Goal: Task Accomplishment & Management: Complete application form

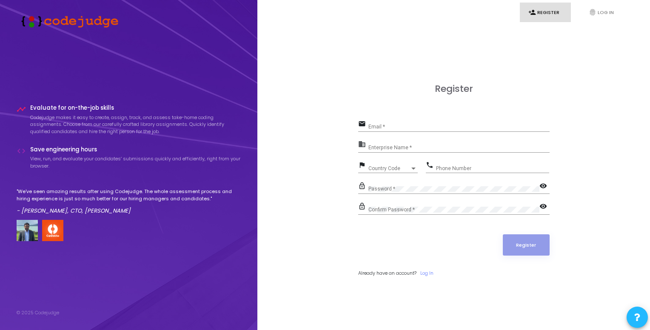
click at [543, 14] on link "person_add Register" at bounding box center [545, 13] width 51 height 20
click at [432, 128] on input "Email *" at bounding box center [458, 127] width 181 height 6
type input "abhinavsav25@gmail.com"
click at [404, 143] on div "Enterprise Name *" at bounding box center [458, 145] width 181 height 13
click at [405, 150] on input "Enterprise Name *" at bounding box center [458, 148] width 181 height 6
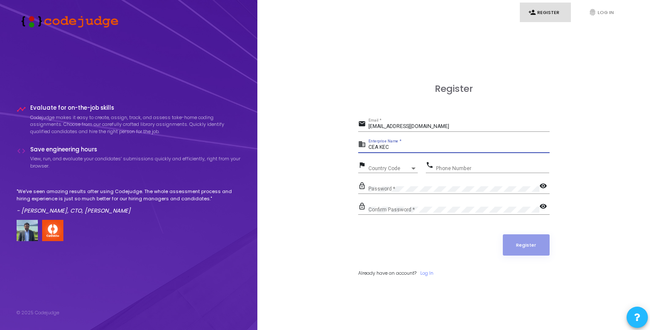
type input "CEA KEC"
click at [393, 169] on span "Country Code" at bounding box center [383, 168] width 30 height 6
type input "91"
click at [497, 168] on div at bounding box center [325, 165] width 650 height 330
click at [401, 165] on div "Country Code Country Code" at bounding box center [392, 166] width 49 height 13
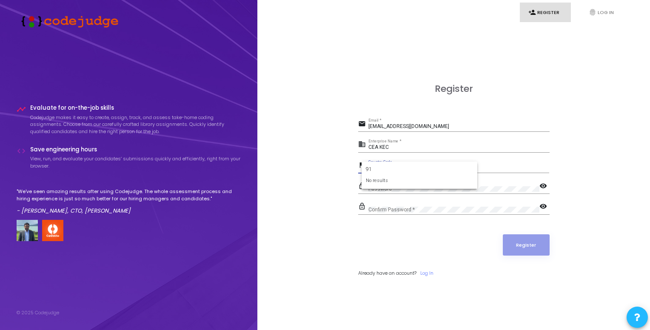
type input "9"
type input "india"
click at [383, 194] on span "India +91" at bounding box center [419, 199] width 102 height 14
click at [462, 168] on input "Phone Number" at bounding box center [492, 168] width 113 height 6
type input "6369291040"
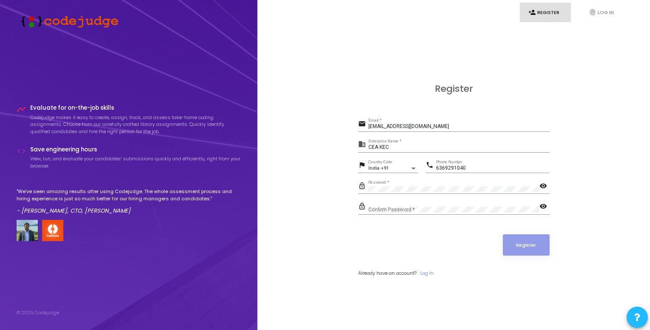
click at [406, 213] on div "Confirm Password *" at bounding box center [453, 207] width 171 height 13
click at [543, 186] on mat-icon "visibility" at bounding box center [544, 187] width 10 height 10
click at [527, 239] on button "Register" at bounding box center [526, 244] width 47 height 21
click at [432, 129] on input "abhinavsav25@gmail.com" at bounding box center [458, 127] width 181 height 6
click at [388, 123] on div "Email *" at bounding box center [458, 124] width 181 height 13
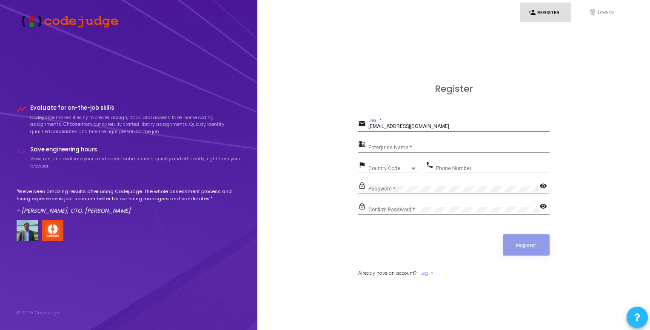
type input "abhinavs.23civil@kongu.edu"
click at [434, 148] on input "Enterprise Name *" at bounding box center [458, 148] width 181 height 6
type input "CEA KEC"
click at [392, 165] on div "Country Code Country Code" at bounding box center [392, 166] width 49 height 13
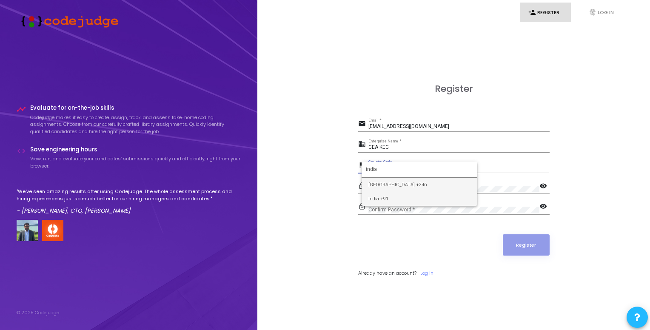
type input "india"
click at [386, 201] on span "India +91" at bounding box center [419, 199] width 102 height 14
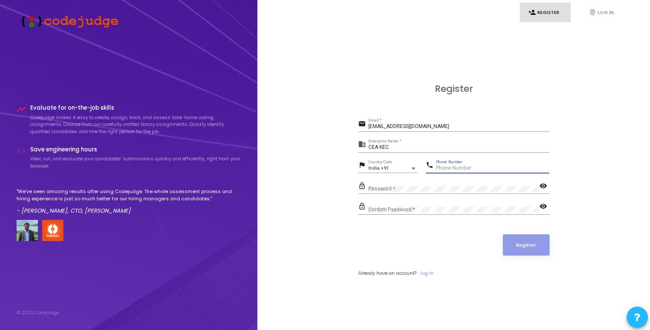
click at [460, 166] on input "Phone Number" at bounding box center [492, 168] width 113 height 6
type input "6369291040"
click at [524, 240] on button "Register" at bounding box center [526, 244] width 47 height 21
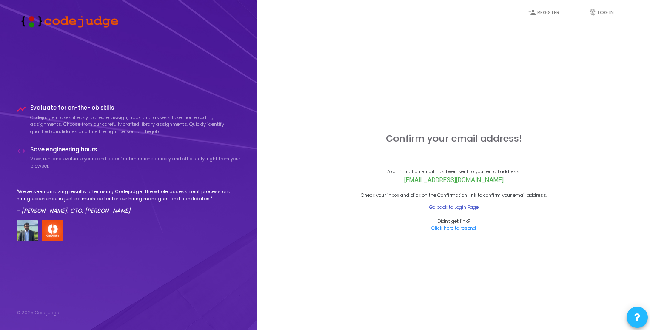
click at [448, 209] on link "Go back to Login Page" at bounding box center [453, 207] width 49 height 7
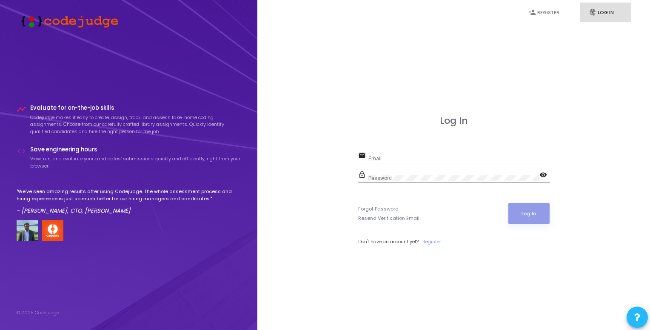
type input "abhinavs.23civil@kongu.edu"
click at [533, 210] on button "Log In" at bounding box center [528, 213] width 41 height 21
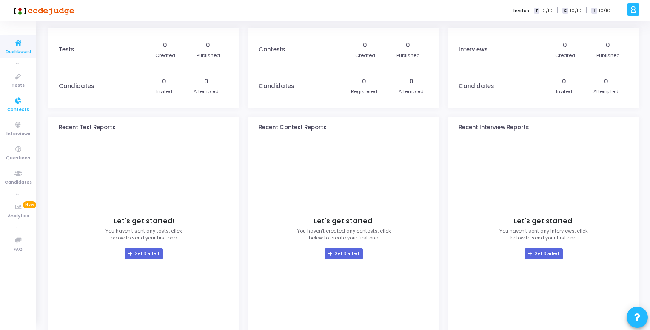
click at [15, 113] on span "Contests" at bounding box center [18, 109] width 22 height 7
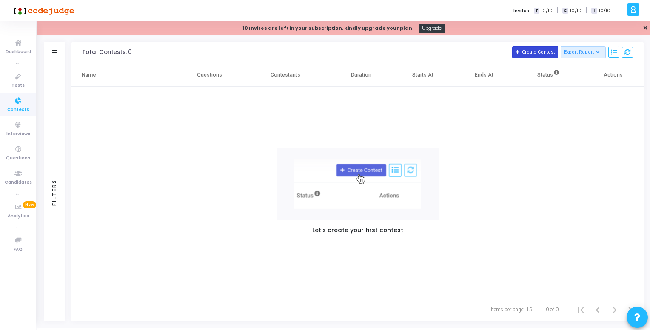
click at [542, 52] on button "Create Contest" at bounding box center [535, 52] width 46 height 12
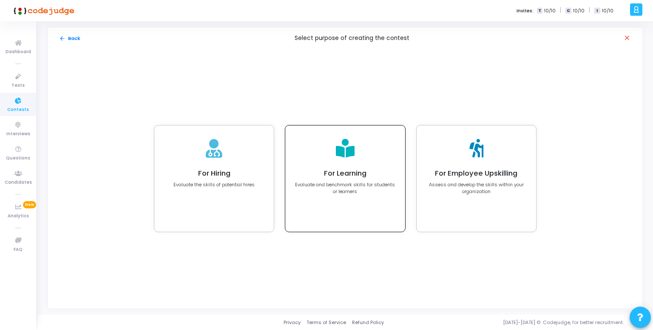
click at [321, 179] on div "For Learning Evaluate and benchmark skills for students or learners" at bounding box center [345, 182] width 101 height 26
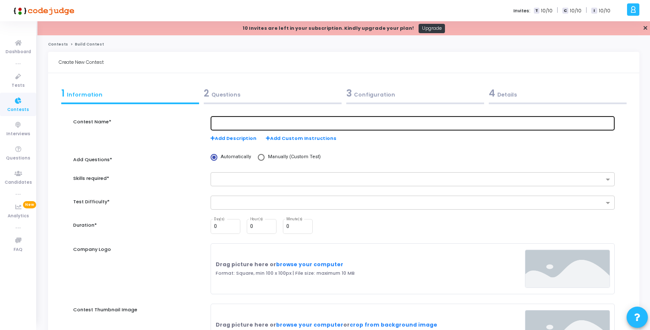
click at [242, 117] on div at bounding box center [412, 123] width 397 height 16
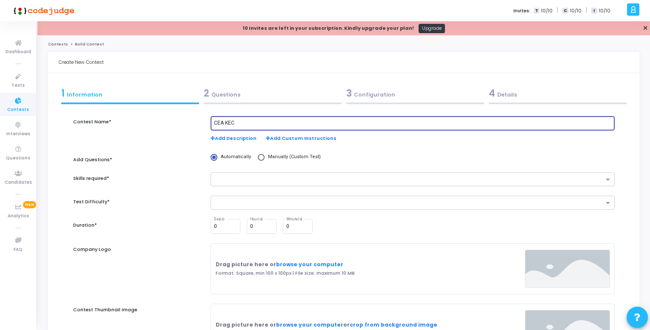
type input "CEA KEC"
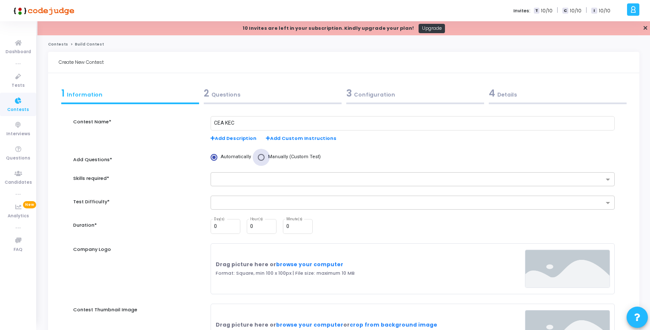
click at [276, 160] on span "Manually (Custom Test)" at bounding box center [293, 157] width 56 height 7
click at [265, 160] on input "Manually (Custom Test)" at bounding box center [261, 157] width 7 height 7
radio input "true"
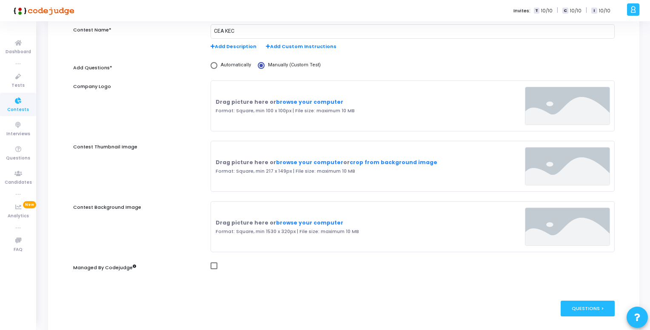
scroll to position [132, 0]
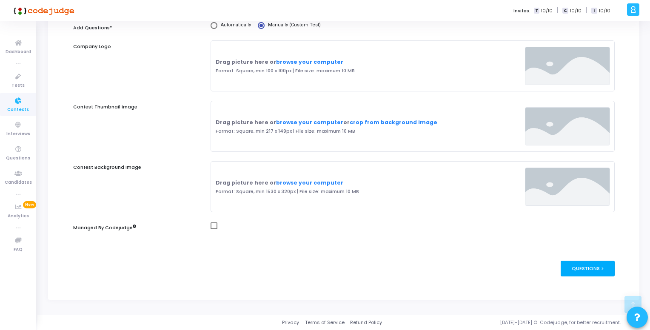
click at [589, 268] on div "Questions >" at bounding box center [588, 269] width 54 height 16
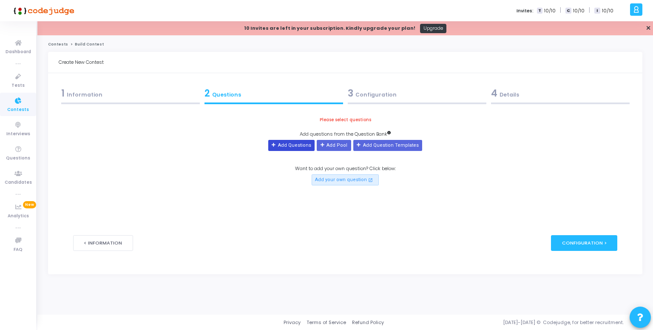
click at [309, 150] on button "Add Questions" at bounding box center [291, 145] width 46 height 11
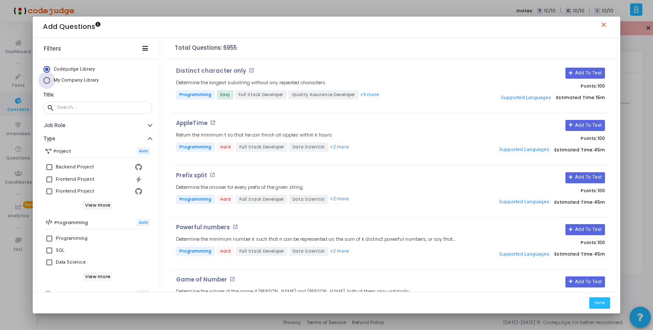
click at [65, 81] on span "My Company Library" at bounding box center [76, 80] width 45 height 6
click at [50, 81] on input "My Company Library" at bounding box center [46, 80] width 7 height 7
radio input "true"
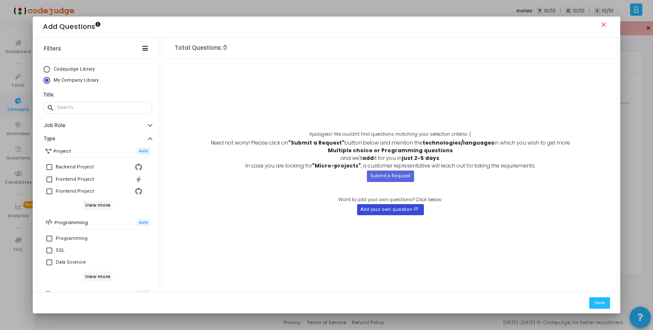
click at [387, 206] on button "Add your own question open_in_new" at bounding box center [390, 209] width 67 height 11
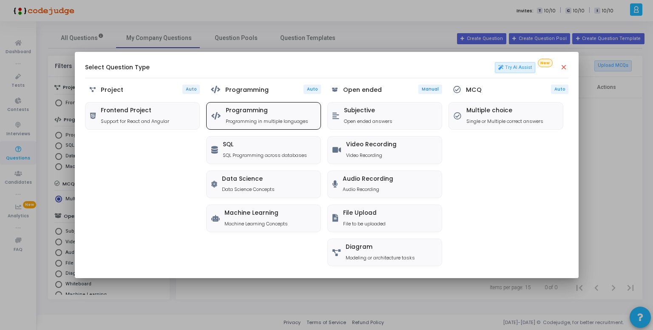
click at [305, 105] on div "Programming Programming in multiple languages" at bounding box center [264, 116] width 114 height 27
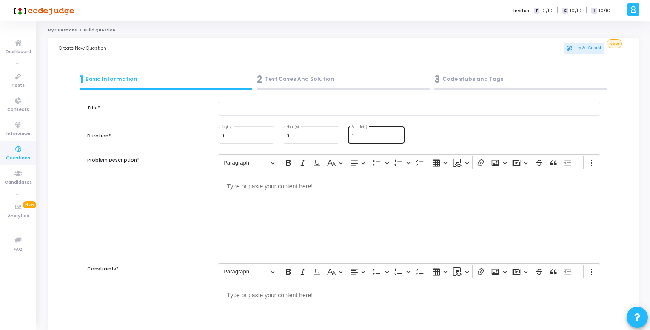
click at [399, 135] on input "1" at bounding box center [376, 136] width 50 height 5
click at [399, 135] on input "2" at bounding box center [376, 136] width 50 height 5
click at [399, 135] on input "3" at bounding box center [376, 136] width 50 height 5
click at [399, 135] on input "4" at bounding box center [376, 136] width 50 height 5
type input "5"
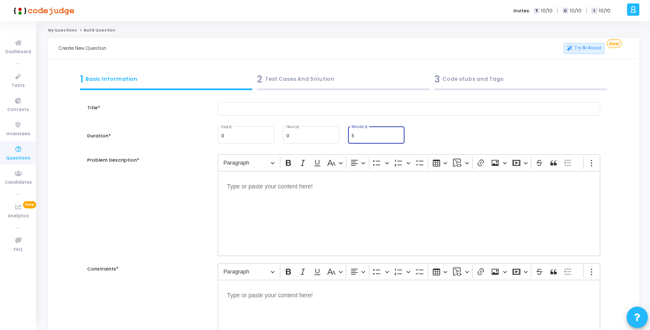
click at [399, 135] on input "5" at bounding box center [376, 136] width 50 height 5
